Goal: Book appointment/travel/reservation

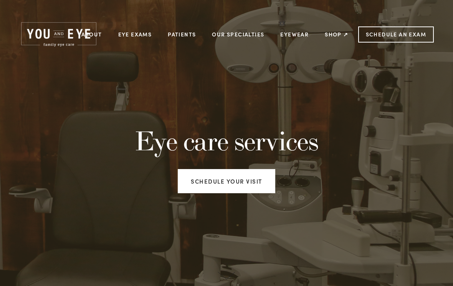
click at [134, 39] on link "Eye Exams" at bounding box center [135, 34] width 34 height 12
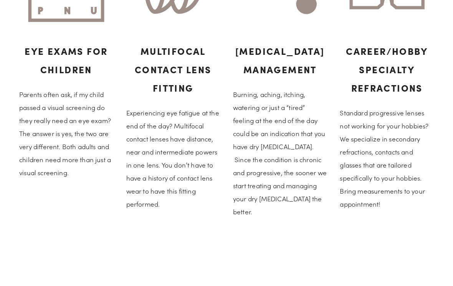
scroll to position [487, 0]
click at [162, 87] on h3 "Multifocal Contact Lens Fitting" at bounding box center [173, 69] width 94 height 55
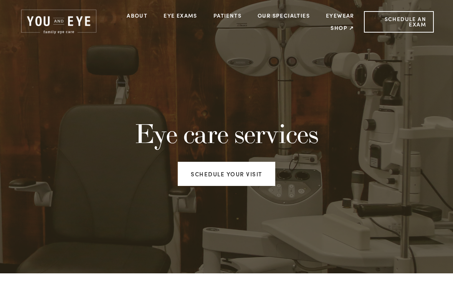
scroll to position [0, 0]
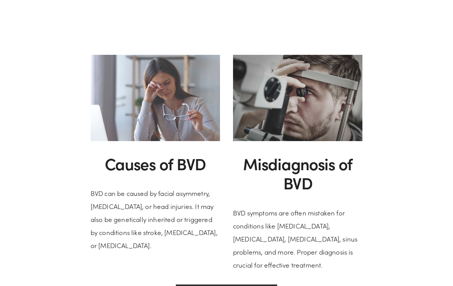
scroll to position [754, 0]
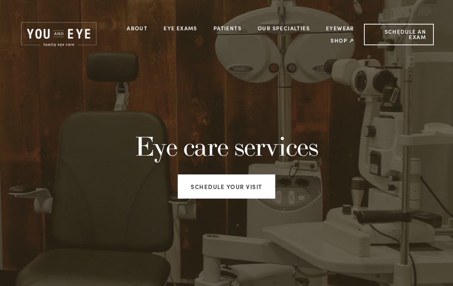
click at [180, 28] on link "Eye Exams" at bounding box center [180, 29] width 34 height 12
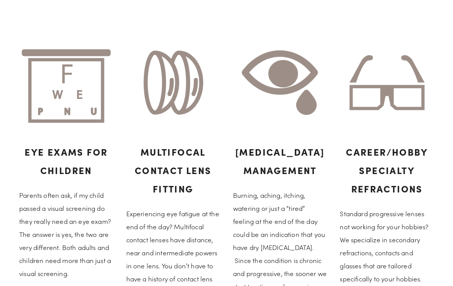
scroll to position [426, 0]
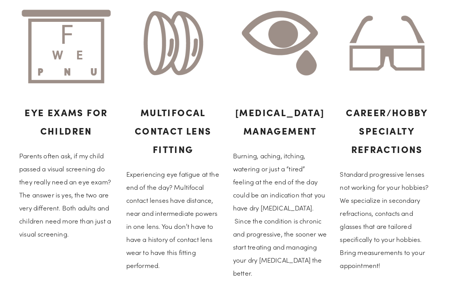
click at [167, 136] on h3 "Multifocal Contact Lens Fitting" at bounding box center [173, 130] width 94 height 55
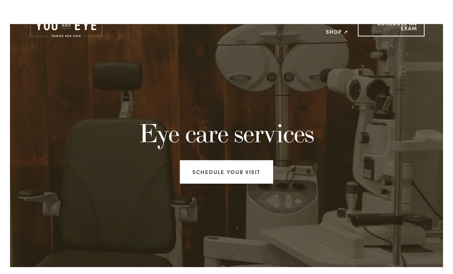
scroll to position [0, 0]
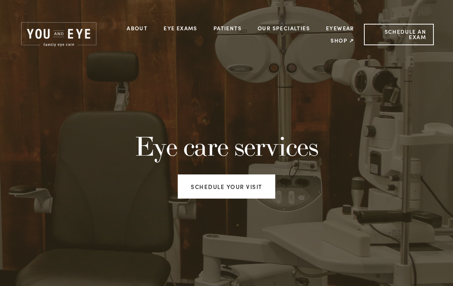
click at [398, 168] on div "Eye care services Schedule your visit" at bounding box center [226, 168] width 427 height 127
click at [399, 33] on link "Schedule an Exam" at bounding box center [399, 34] width 70 height 21
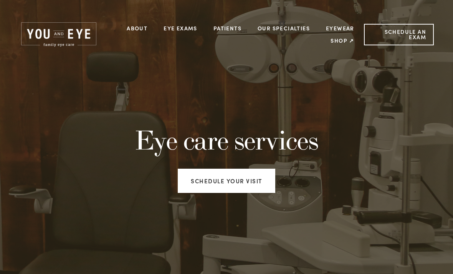
click at [45, 33] on img at bounding box center [58, 34] width 79 height 27
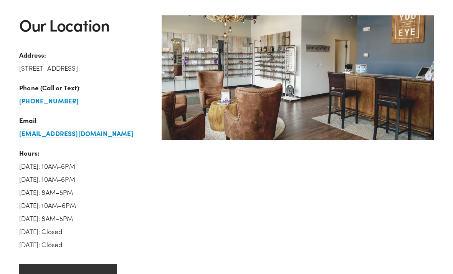
scroll to position [1088, 0]
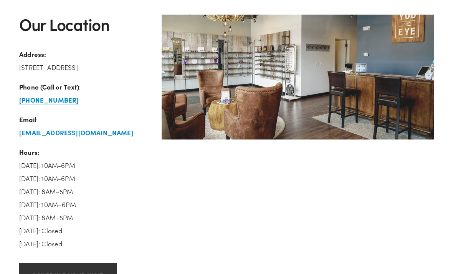
click at [45, 286] on link "Schedule your visit" at bounding box center [67, 275] width 97 height 24
